Goal: Task Accomplishment & Management: Complete application form

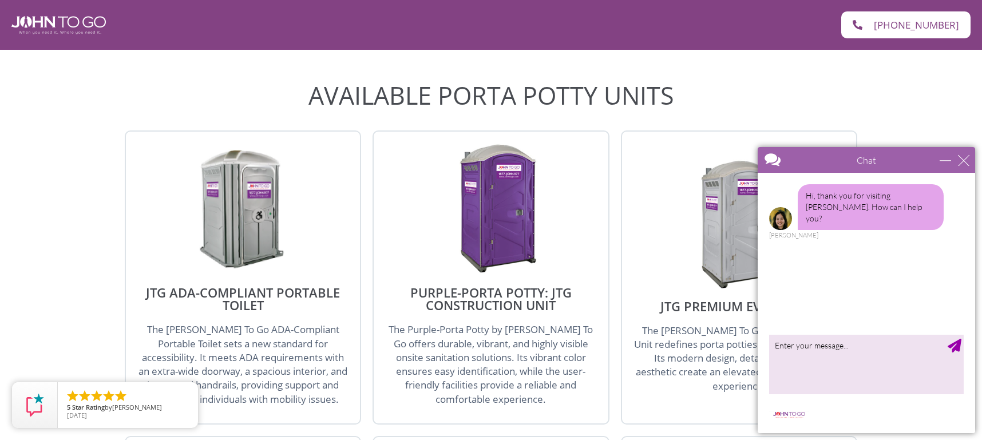
scroll to position [1202, 0]
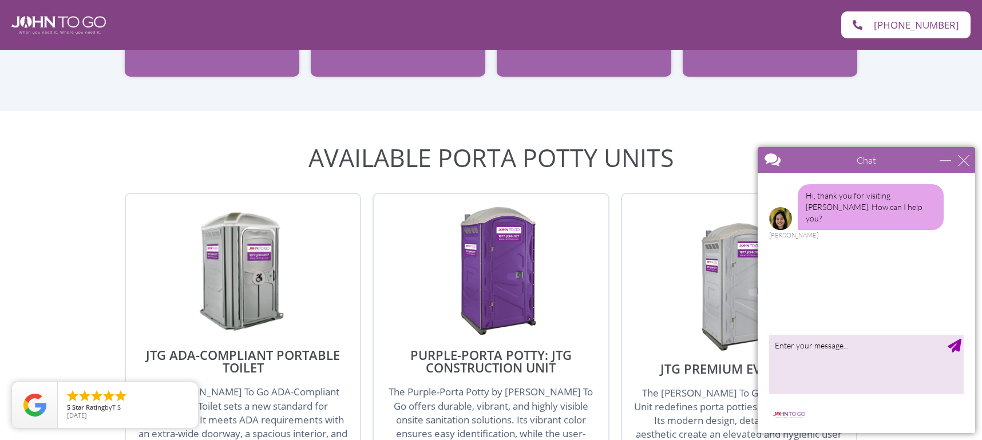
click at [965, 166] on div "Chat" at bounding box center [866, 160] width 217 height 26
click at [968, 155] on div "close" at bounding box center [963, 160] width 11 height 11
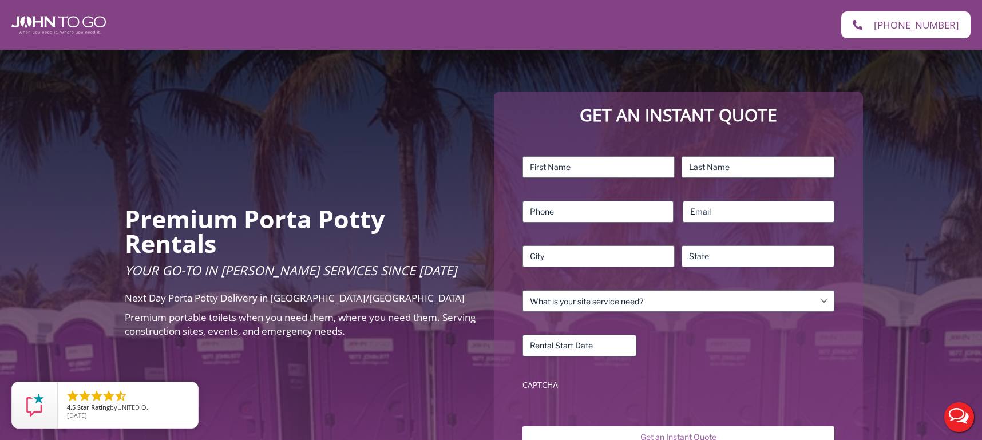
scroll to position [57, 0]
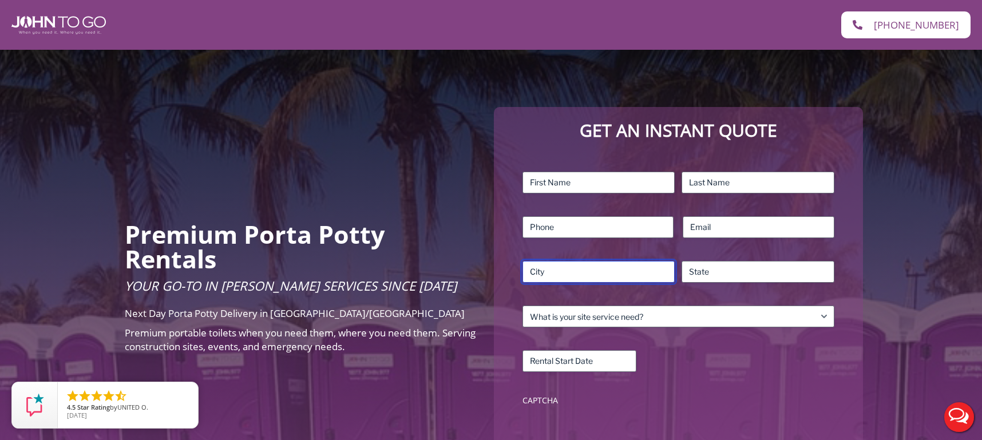
click at [596, 272] on input "City" at bounding box center [598, 272] width 153 height 22
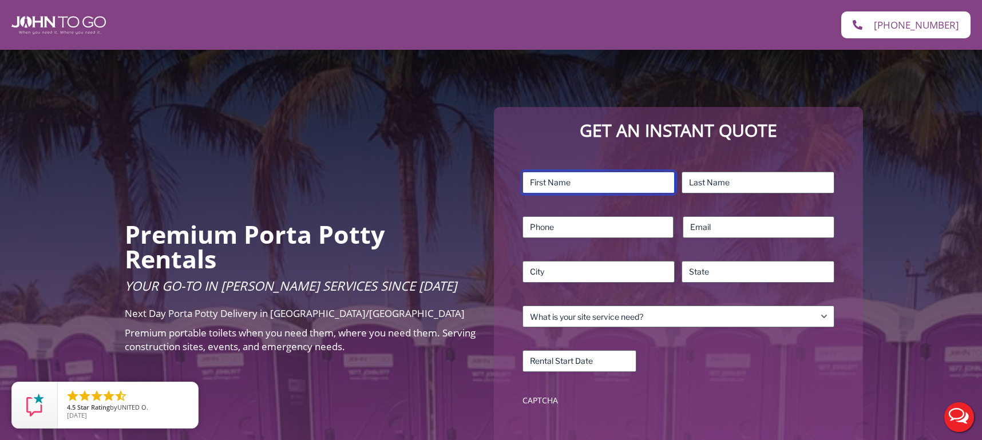
click at [584, 176] on input "First" at bounding box center [598, 183] width 153 height 22
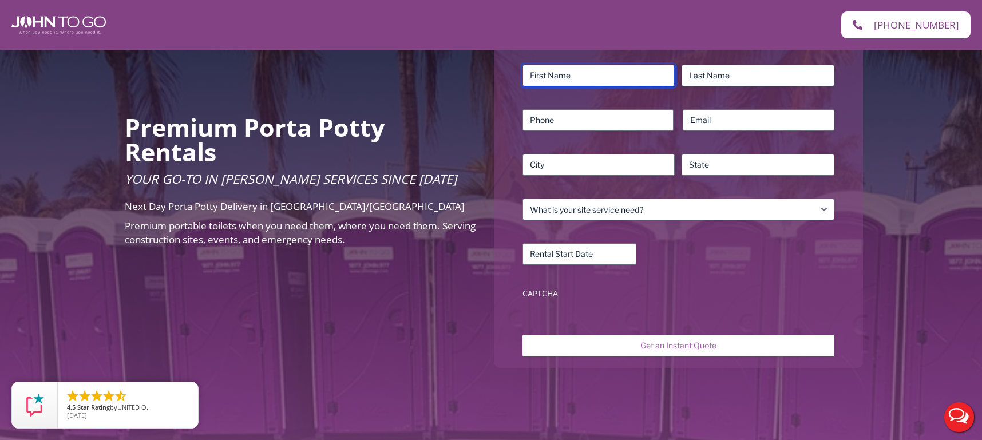
scroll to position [229, 0]
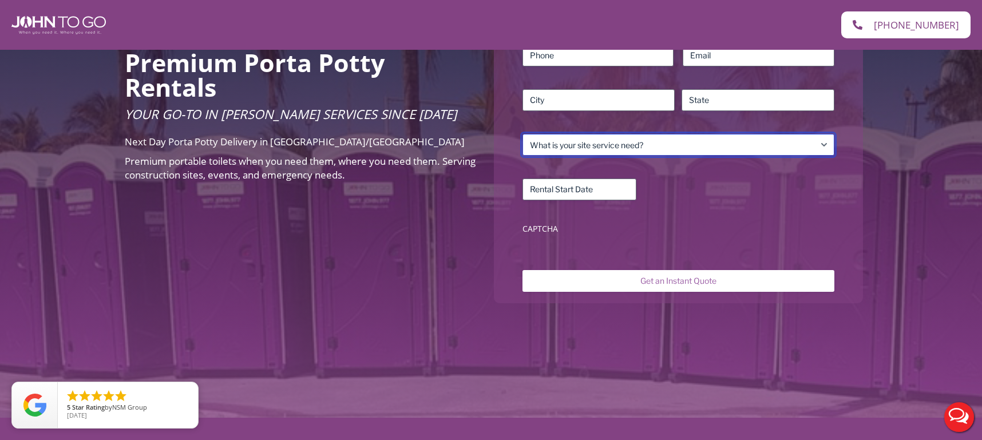
click at [604, 154] on select "What is your site service need? Consumer Construction – Commercial Construction…" at bounding box center [678, 145] width 312 height 22
select select "Event"
click at [522, 134] on select "What is your site service need? Consumer Construction – Commercial Construction…" at bounding box center [678, 145] width 312 height 22
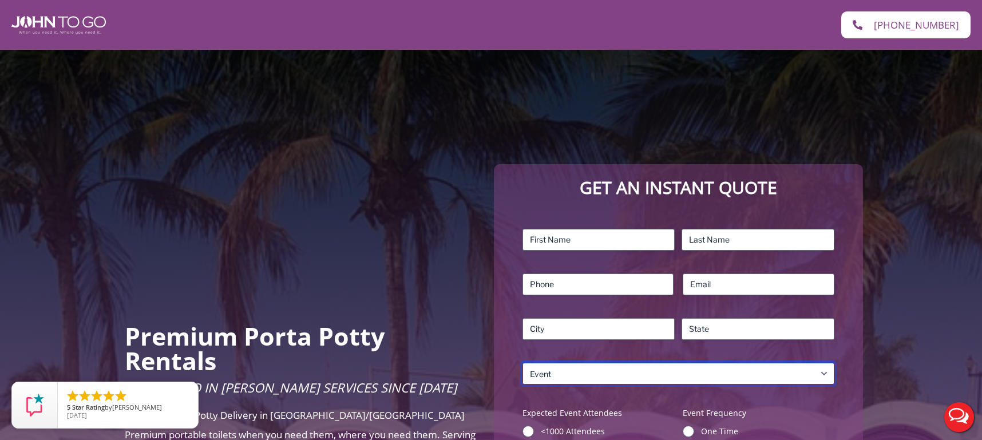
scroll to position [172, 0]
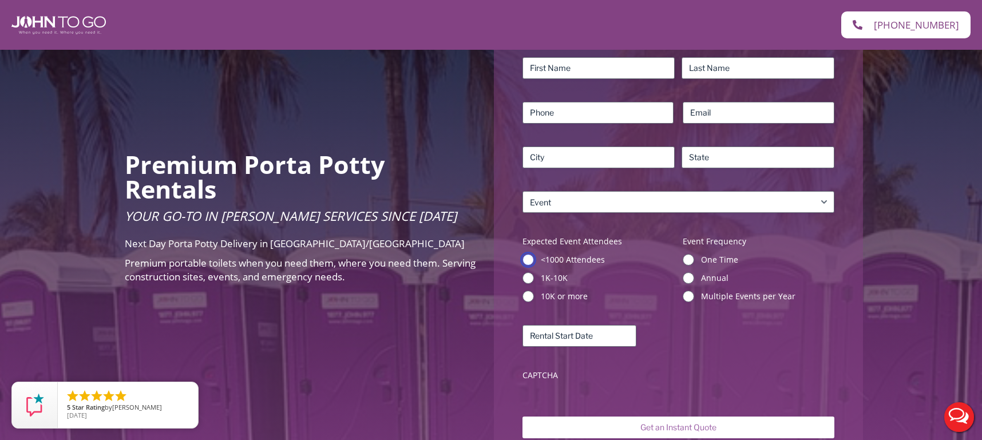
click at [530, 259] on input "<1000 Attendees" at bounding box center [527, 259] width 11 height 11
radio input "true"
click at [687, 255] on input "One Time" at bounding box center [688, 259] width 11 height 11
radio input "true"
click at [618, 312] on div "Name (Required) First Last Phone (Required) Email (Required) Address (Required)…" at bounding box center [678, 222] width 323 height 340
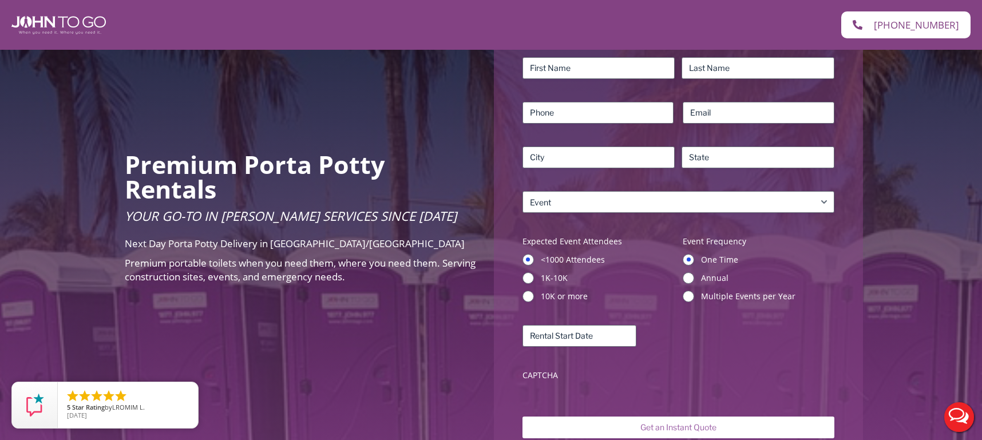
click at [610, 323] on div "Name (Required) First Last Phone (Required) Email (Required) Address (Required)…" at bounding box center [678, 222] width 323 height 340
click at [597, 268] on body "Skip to content Home (845) 390-2301 (845) 390-2301 Premium Porta Potty Rentals …" at bounding box center [491, 48] width 982 height 440
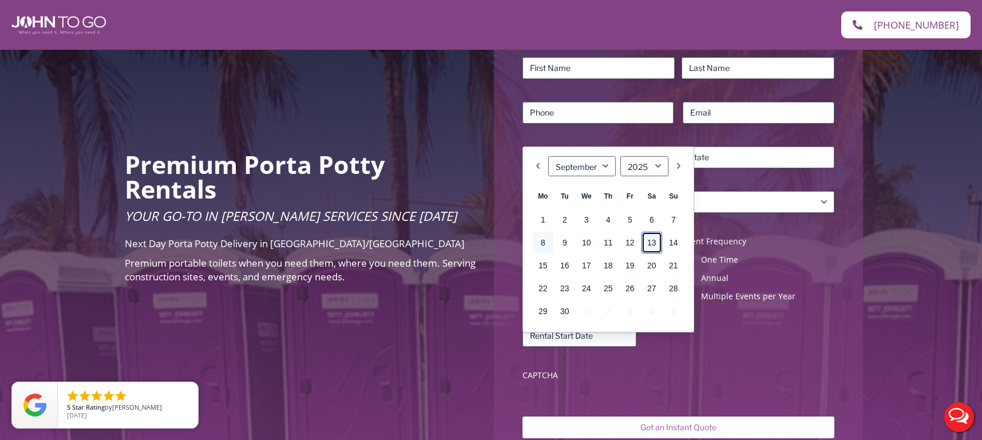
click at [649, 243] on link "13" at bounding box center [651, 243] width 21 height 22
type input "09/13/2025"
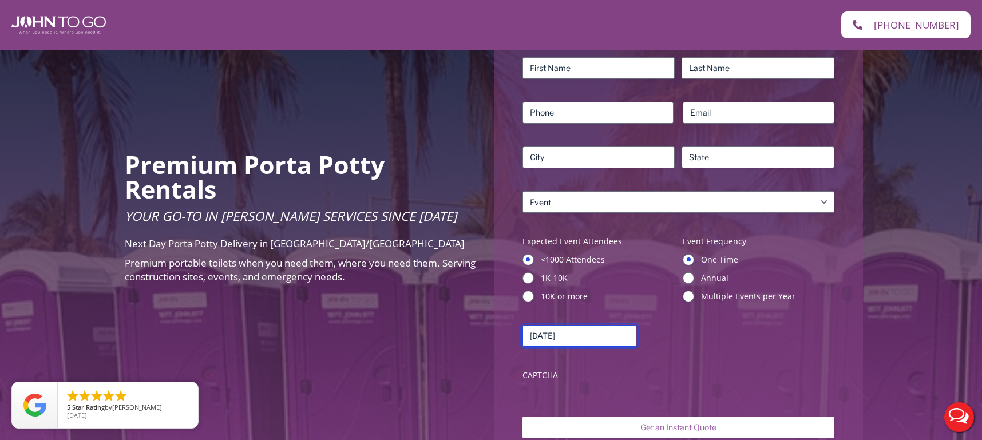
scroll to position [114, 0]
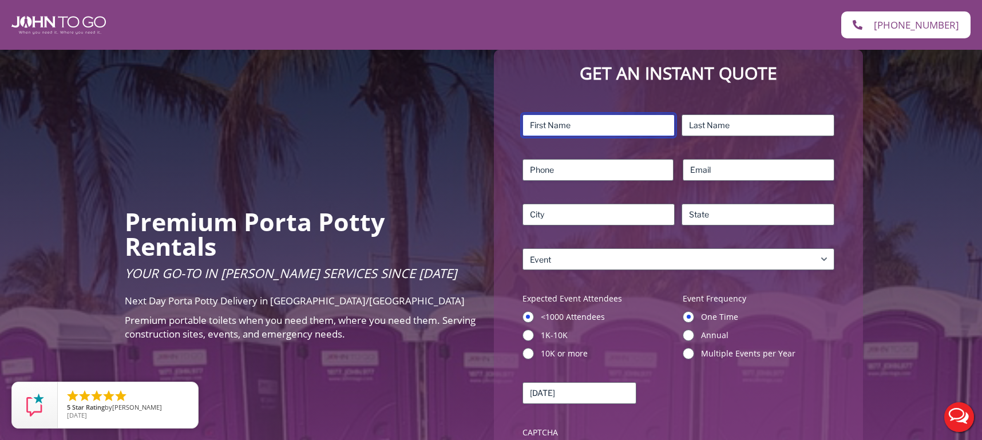
click at [580, 128] on input "First" at bounding box center [598, 125] width 153 height 22
type input "William"
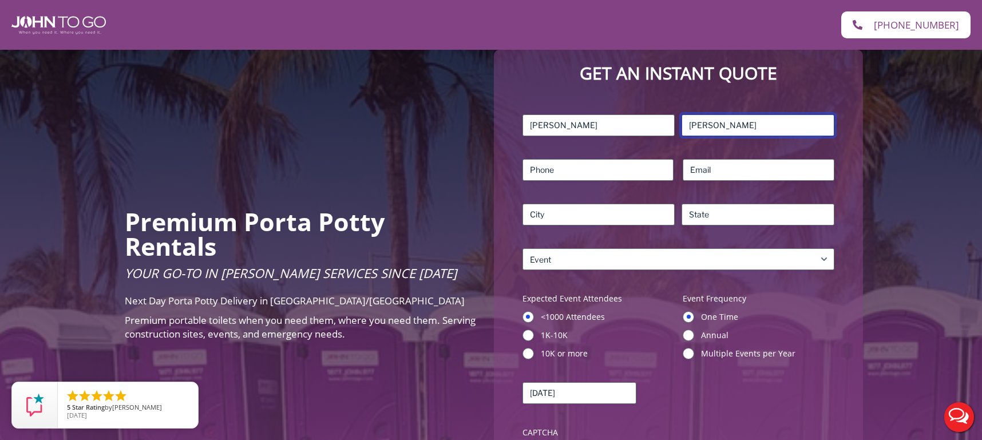
type input "Ryan"
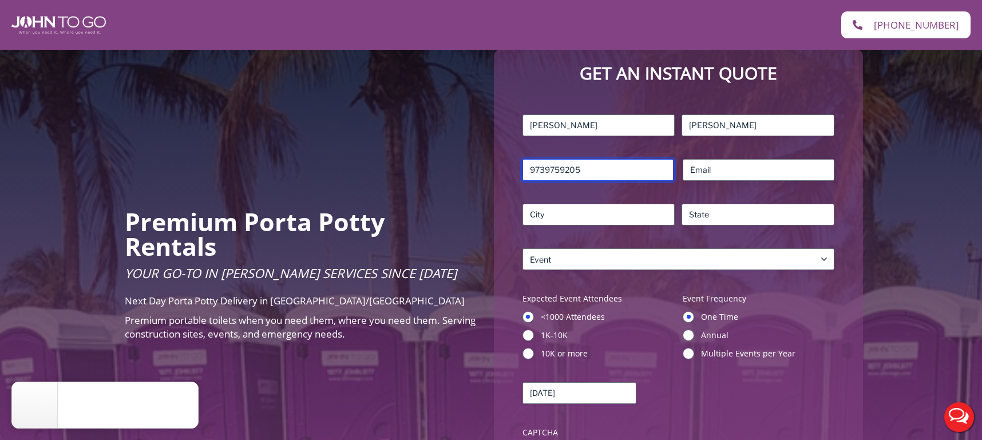
type input "9739759205"
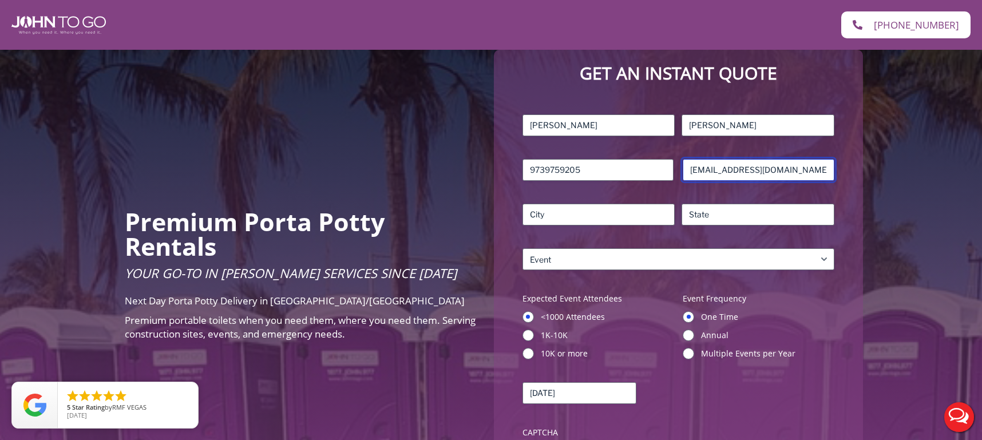
type input "wryan94528@gmail.com"
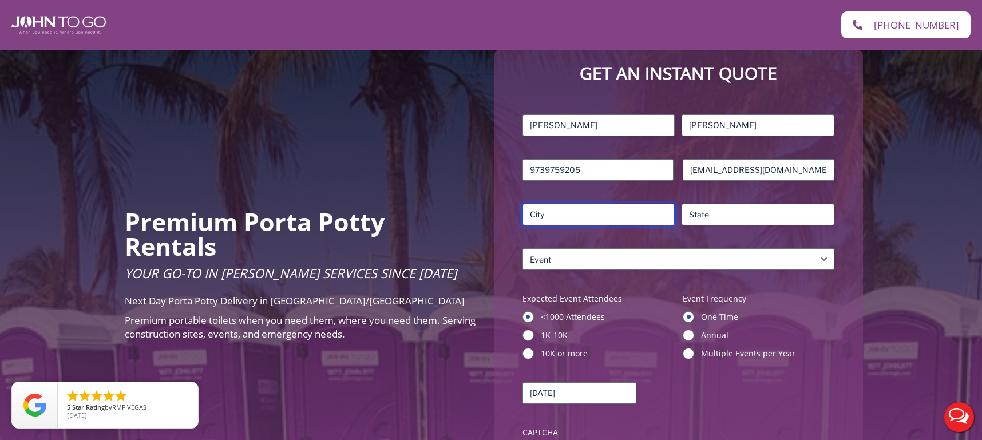
click at [626, 219] on input "City" at bounding box center [598, 215] width 153 height 22
type input "Mount Olvie"
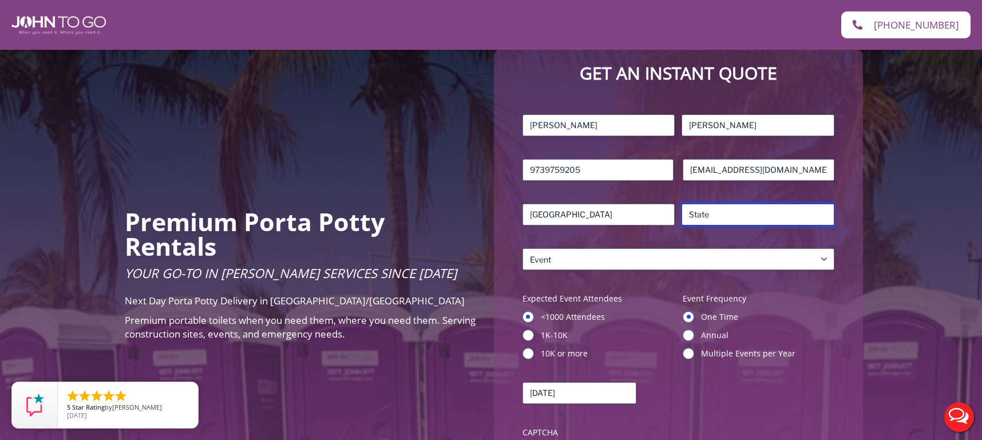
click at [694, 219] on input "State / Province / Region" at bounding box center [758, 215] width 153 height 22
type input "NJ"
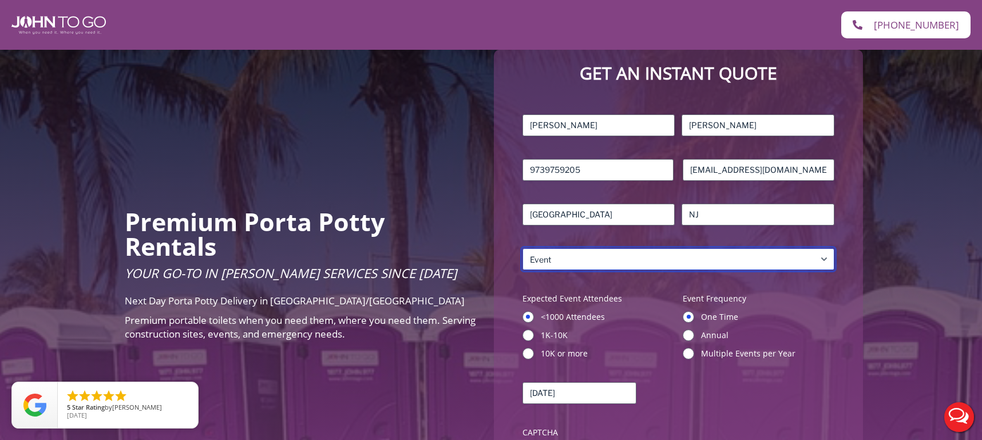
click at [681, 250] on select "What is your site service need? Consumer Construction – Commercial Construction…" at bounding box center [678, 259] width 312 height 22
click at [522, 248] on select "What is your site service need? Consumer Construction – Commercial Construction…" at bounding box center [678, 259] width 312 height 22
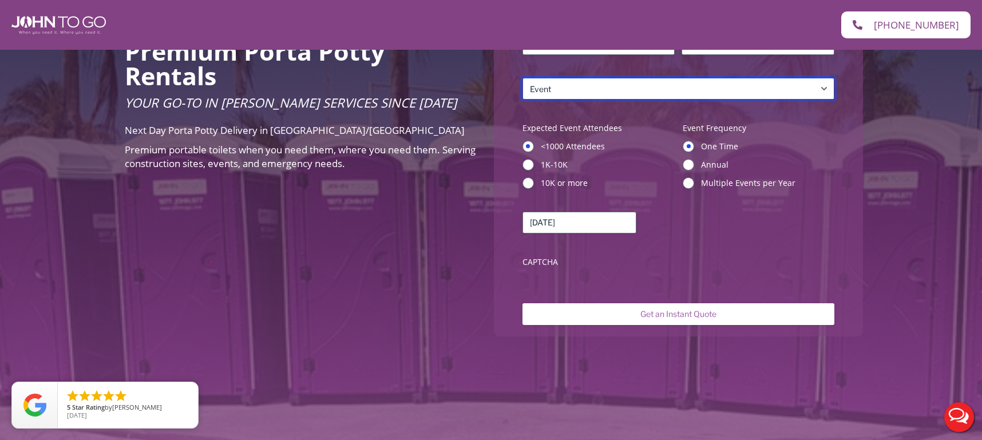
scroll to position [343, 0]
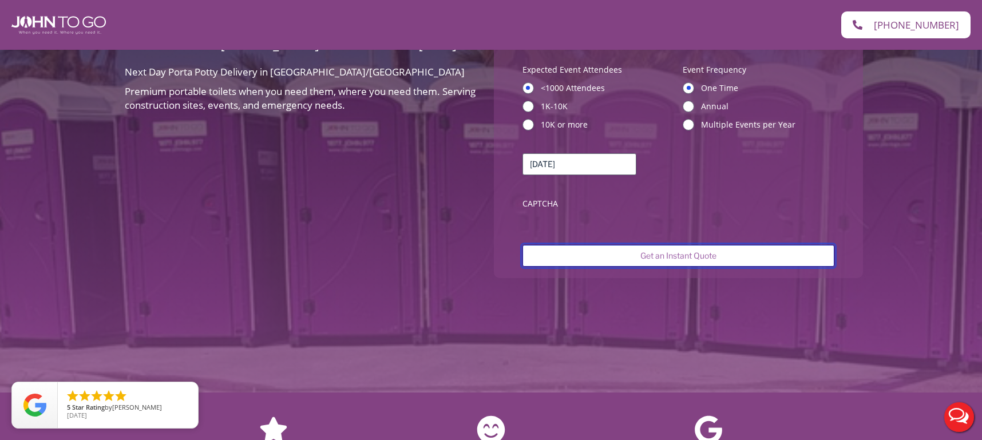
click at [634, 260] on input "Get an Instant Quote" at bounding box center [678, 256] width 312 height 22
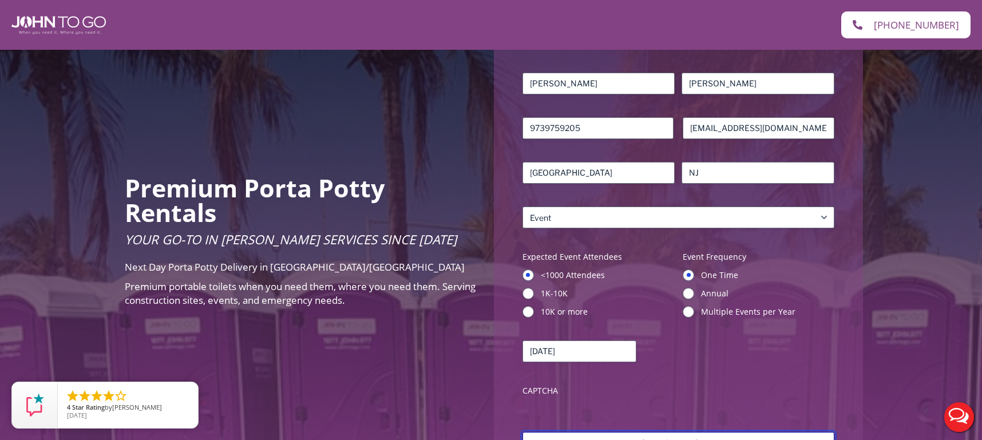
scroll to position [114, 0]
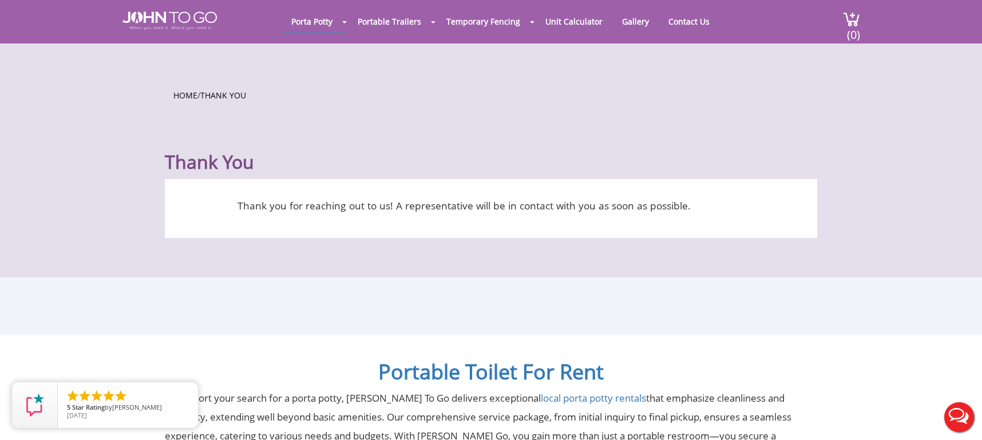
click at [652, 217] on div "Thank you for reaching out to us! A representative will be in contact with you …" at bounding box center [491, 208] width 652 height 59
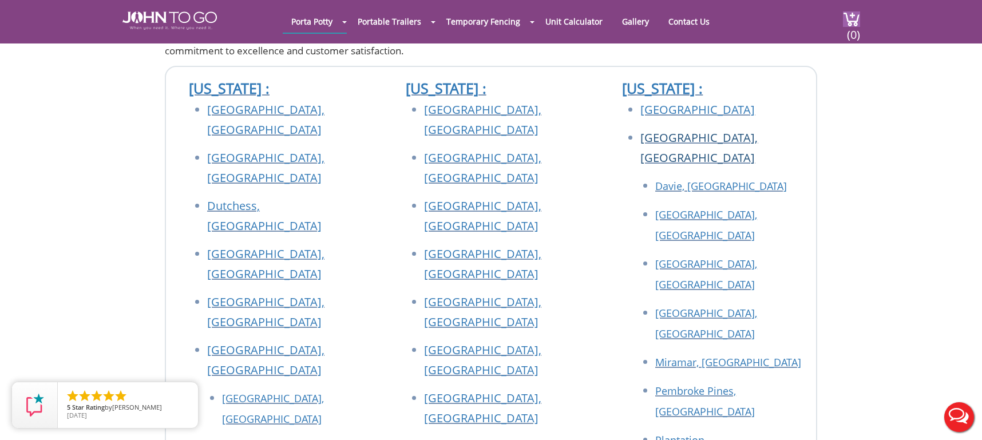
scroll to position [343, 0]
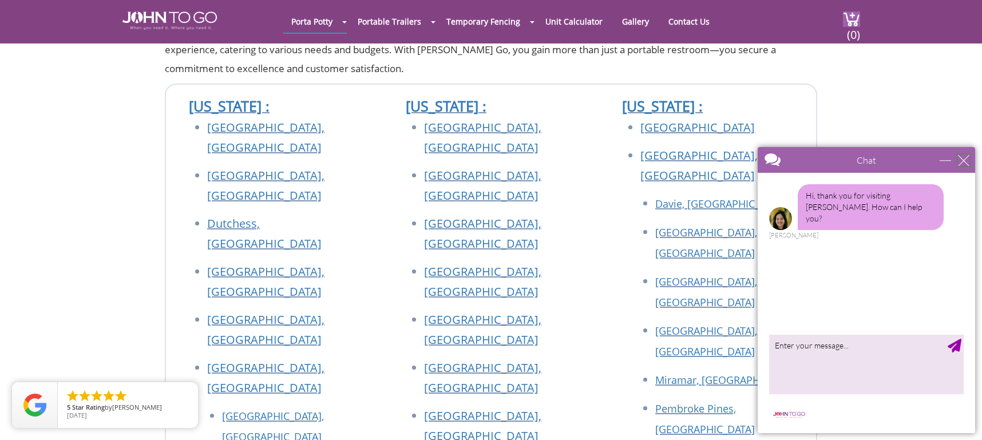
click at [960, 157] on div "close" at bounding box center [963, 160] width 11 height 11
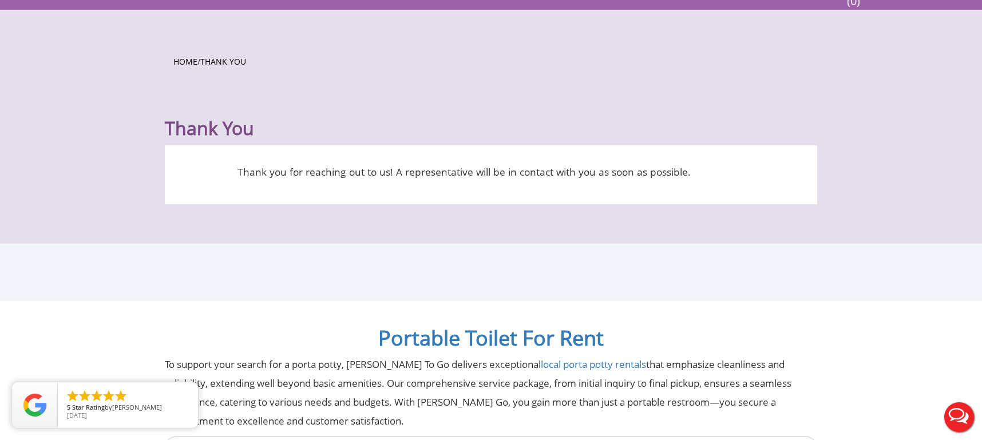
scroll to position [0, 0]
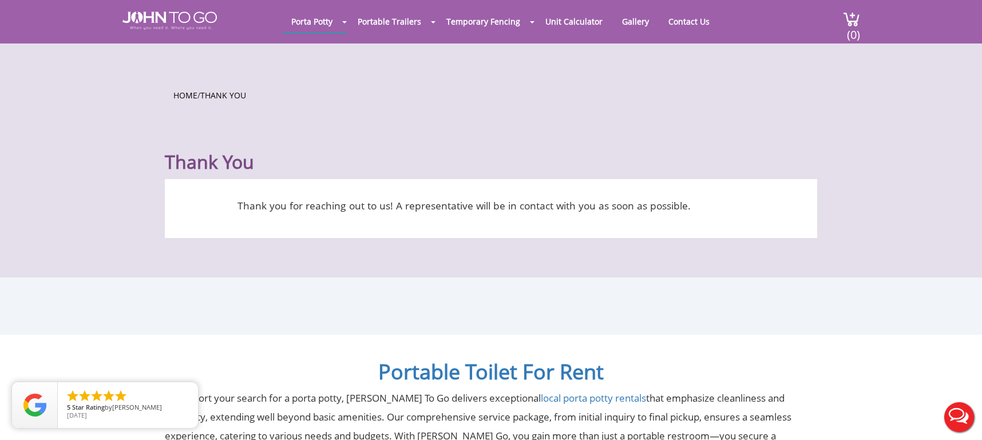
click at [530, 271] on main "Home / Thank You Thank You Thank you for reaching out to us! A representative w…" at bounding box center [491, 160] width 982 height 234
drag, startPoint x: 530, startPoint y: 271, endPoint x: 499, endPoint y: 270, distance: 30.9
click at [499, 270] on main "Home / Thank You Thank You Thank you for reaching out to us! A representative w…" at bounding box center [491, 160] width 982 height 234
